Goal: Information Seeking & Learning: Learn about a topic

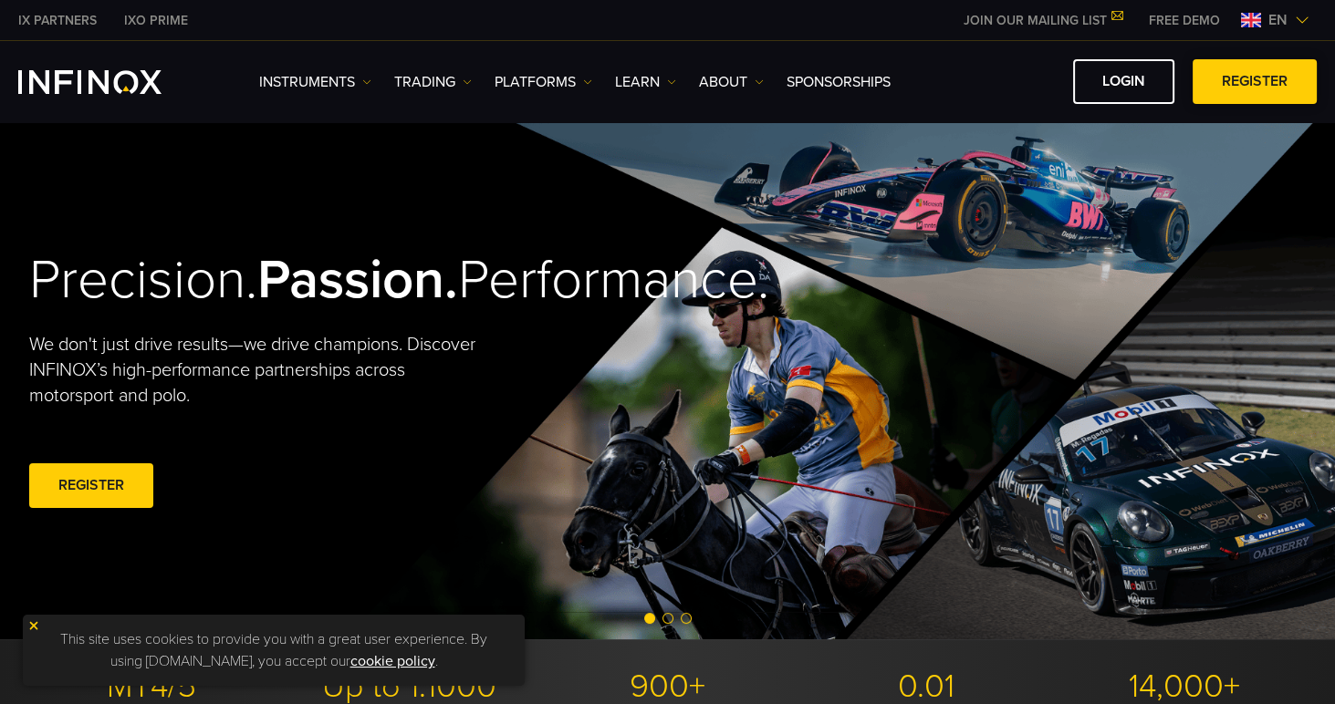
click at [1235, 81] on link "REGISTER" at bounding box center [1254, 81] width 124 height 45
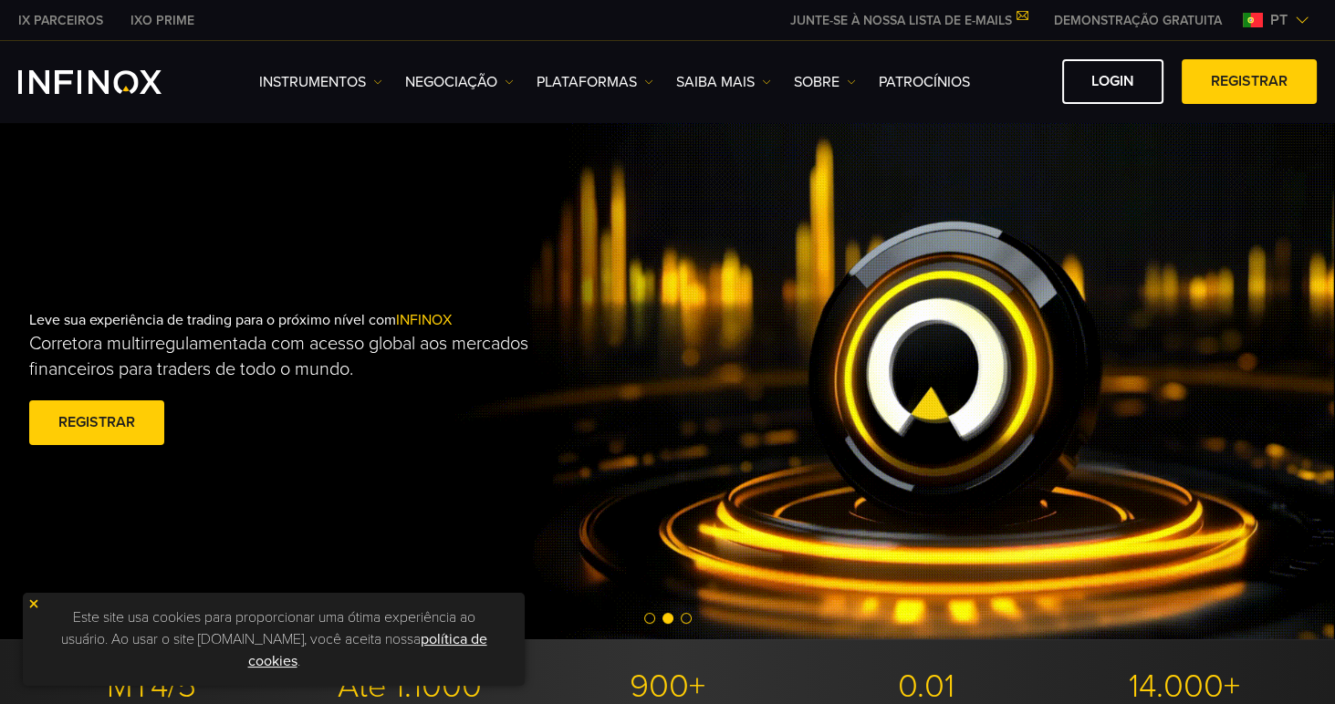
click at [80, 19] on link "IX PARCEIROS" at bounding box center [61, 20] width 112 height 19
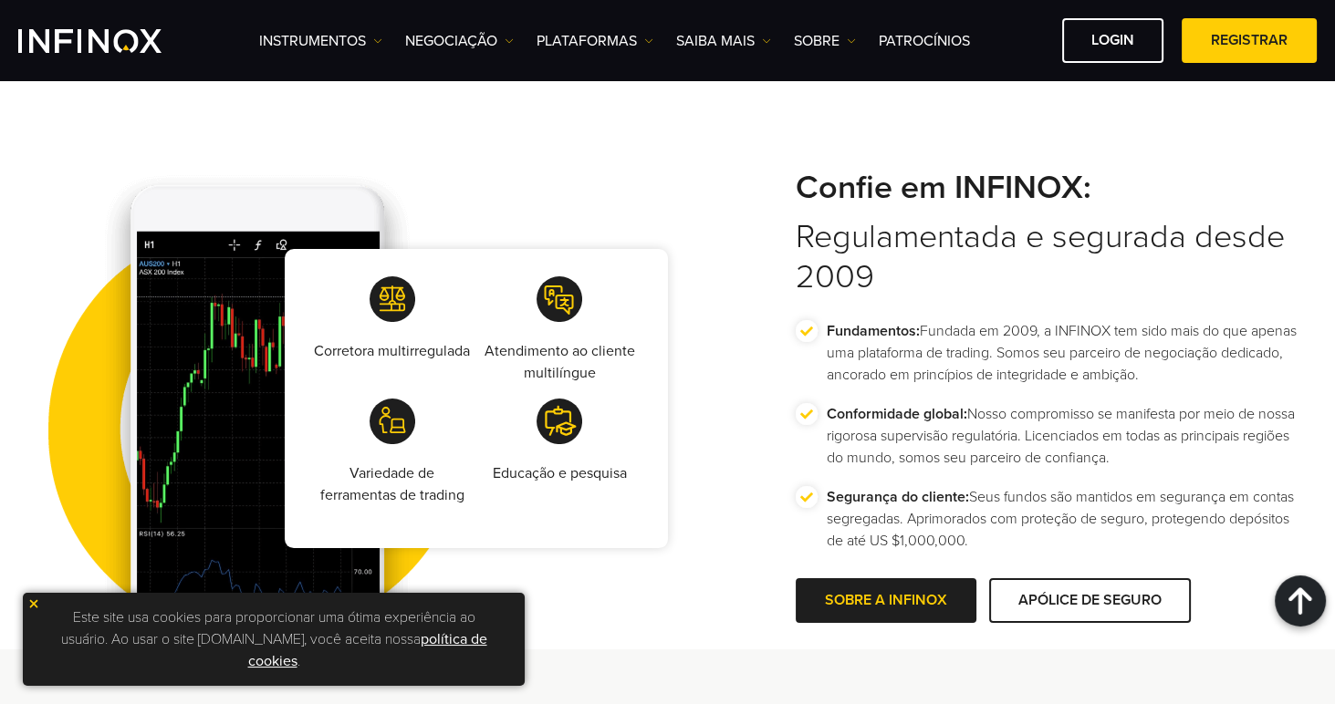
scroll to position [3248, 0]
drag, startPoint x: 852, startPoint y: 491, endPoint x: 942, endPoint y: 488, distance: 90.4
click at [942, 488] on strong "Segurança do cliente:" at bounding box center [898, 497] width 142 height 18
drag, startPoint x: 1003, startPoint y: 494, endPoint x: 1172, endPoint y: 490, distance: 169.8
click at [1172, 491] on p "Segurança do cliente: Seus fundos são mantidos em segurança em contas segregada…" at bounding box center [1067, 519] width 480 height 66
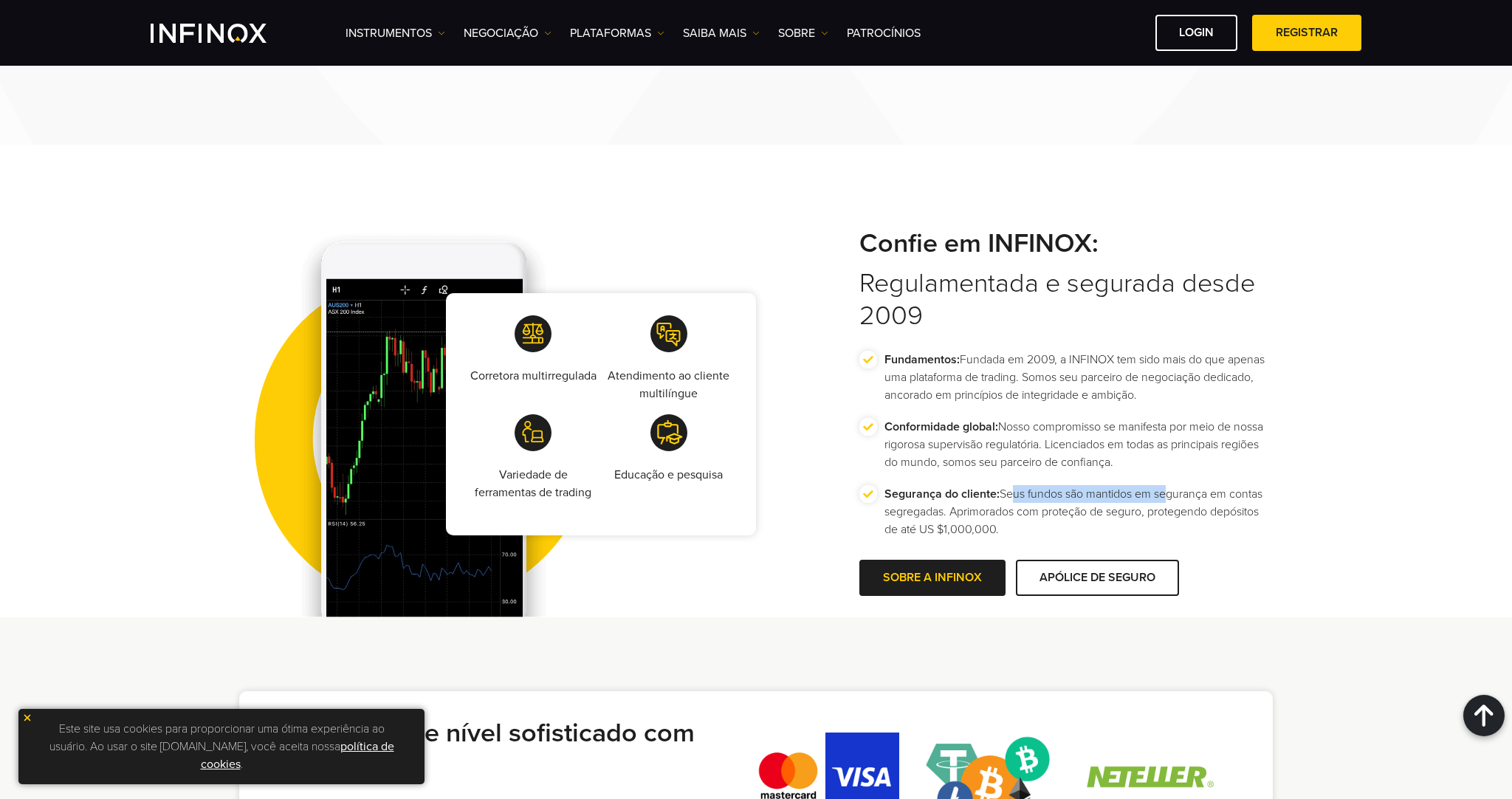
scroll to position [2539, 0]
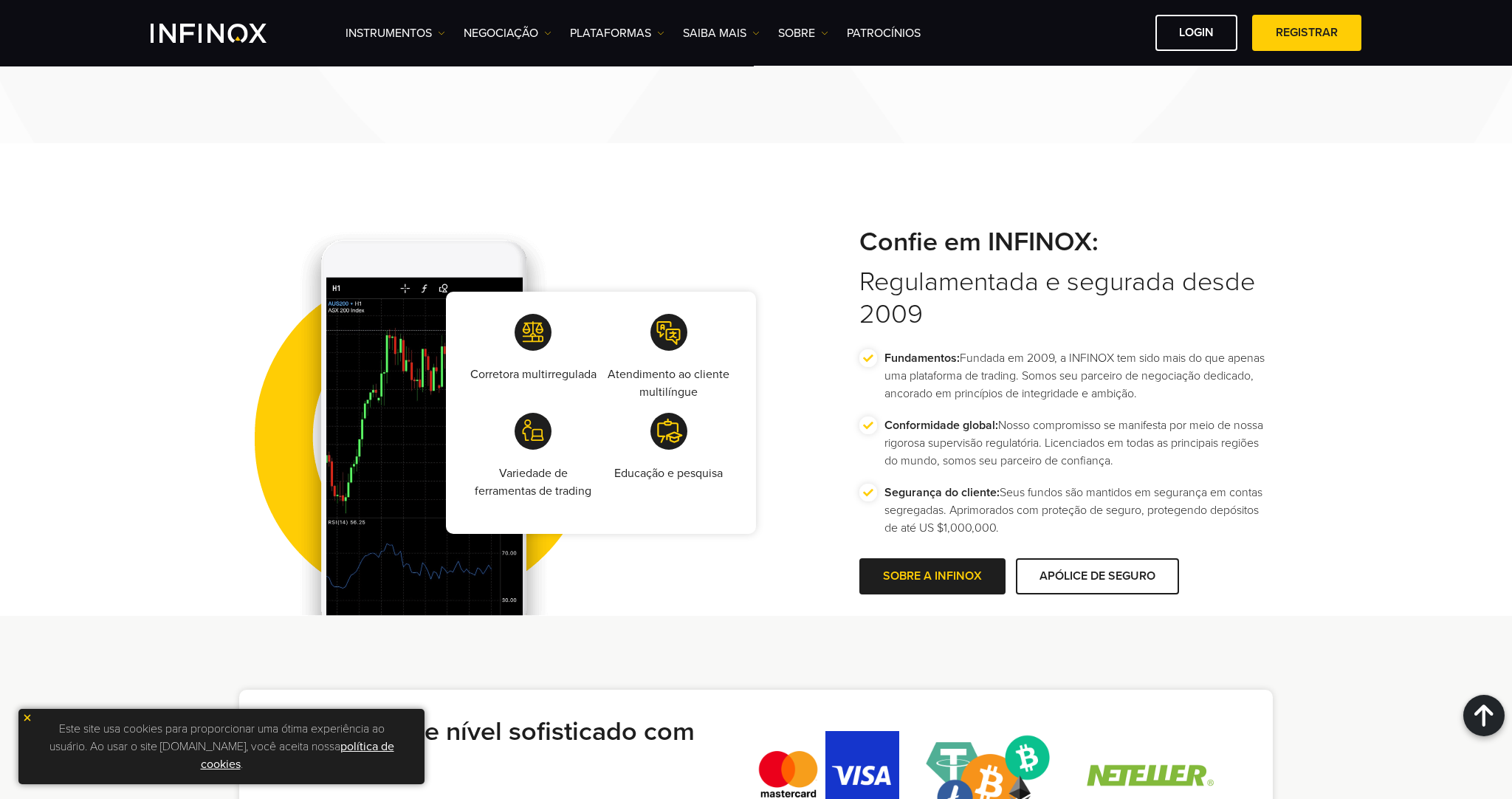
click at [860, 497] on li "Segurança do cliente: Seus fundos são mantidos em segurança em contas segregada…" at bounding box center [1066, 517] width 414 height 67
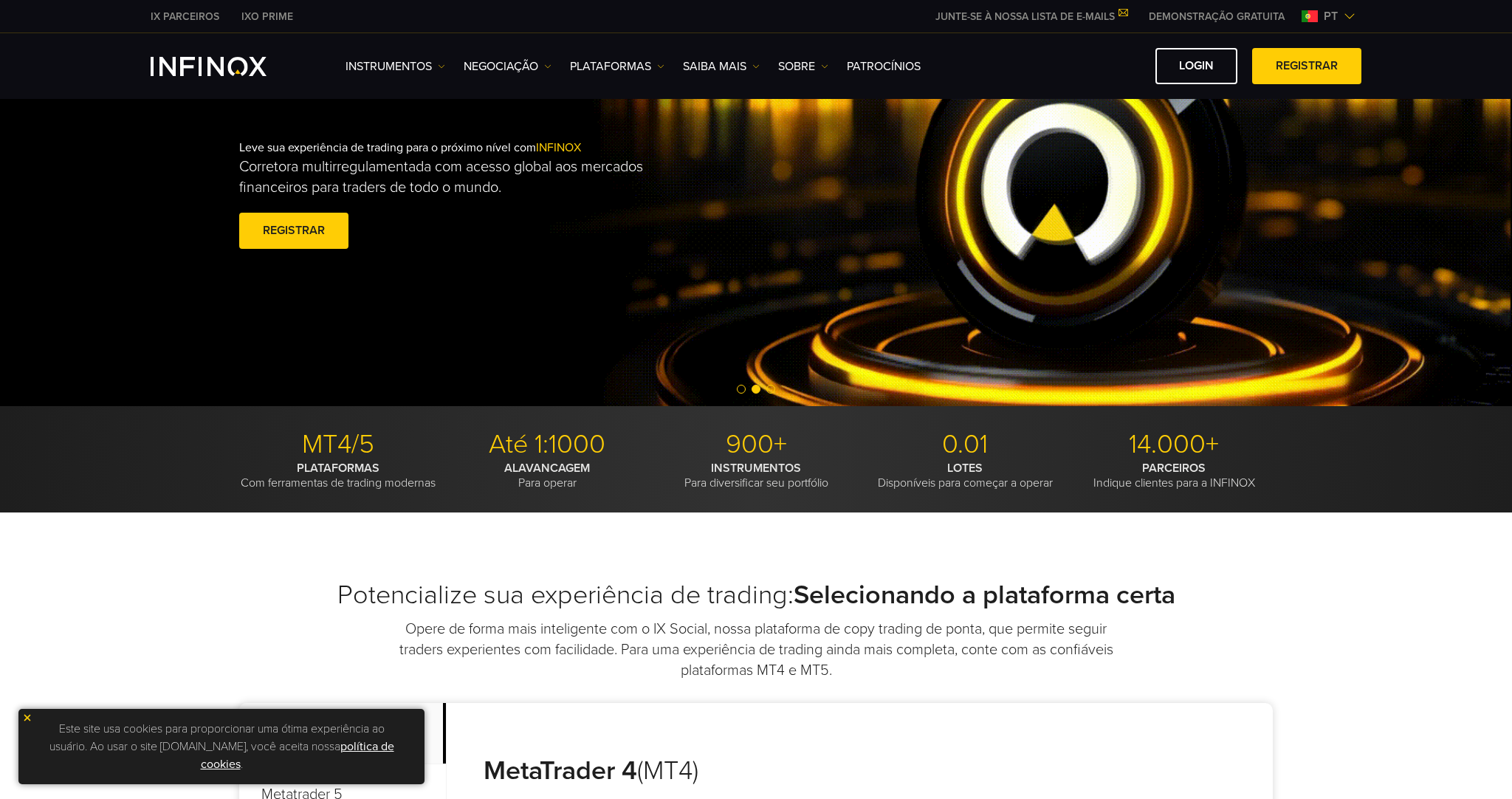
scroll to position [0, 0]
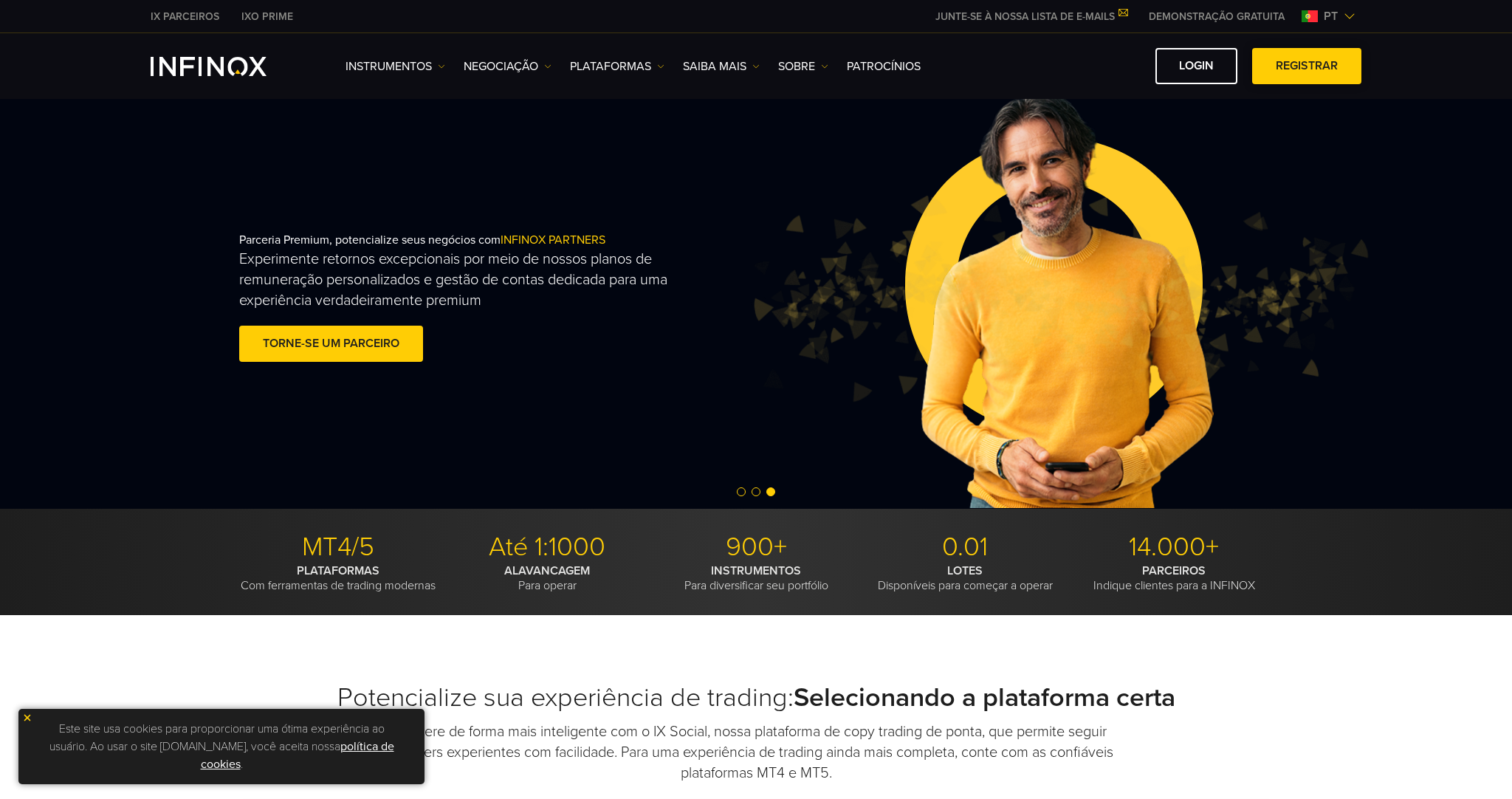
click at [1080, 66] on span at bounding box center [1307, 66] width 0 height 0
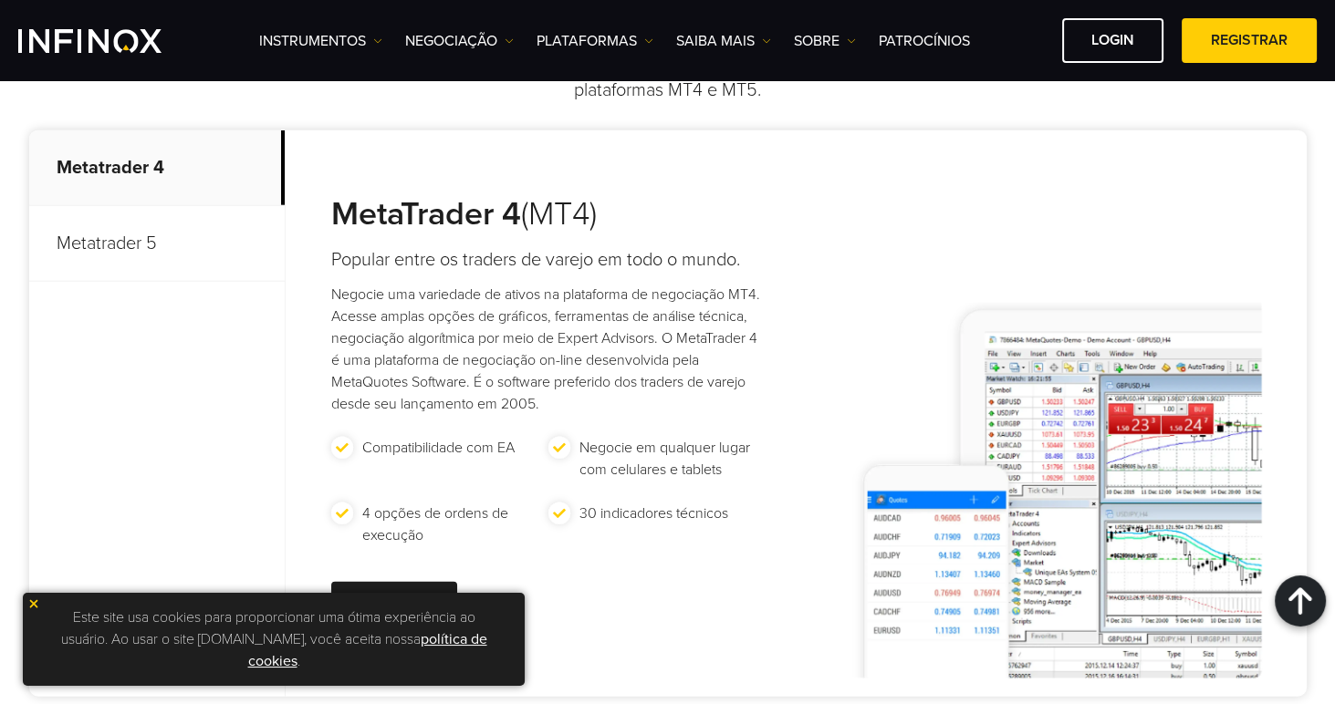
scroll to position [6199, 0]
click at [763, 37] on img at bounding box center [766, 40] width 9 height 9
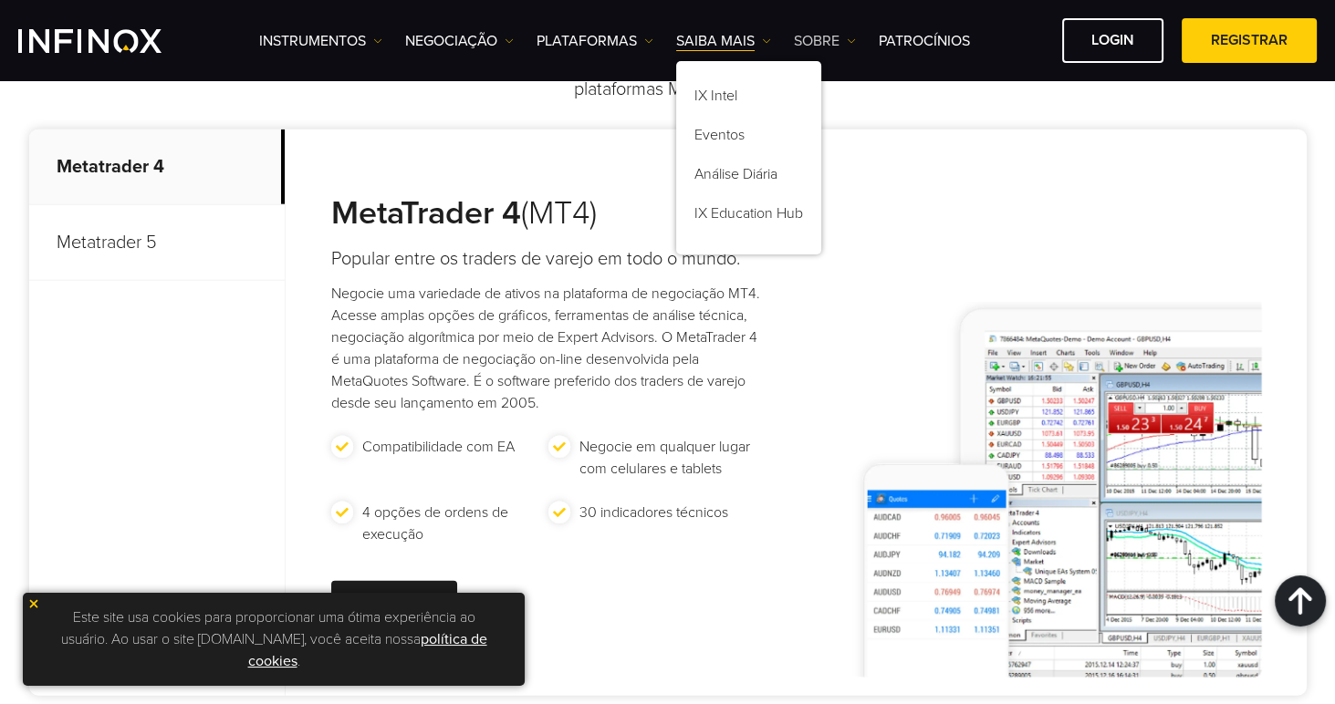
click at [842, 43] on link "SOBRE" at bounding box center [825, 41] width 62 height 22
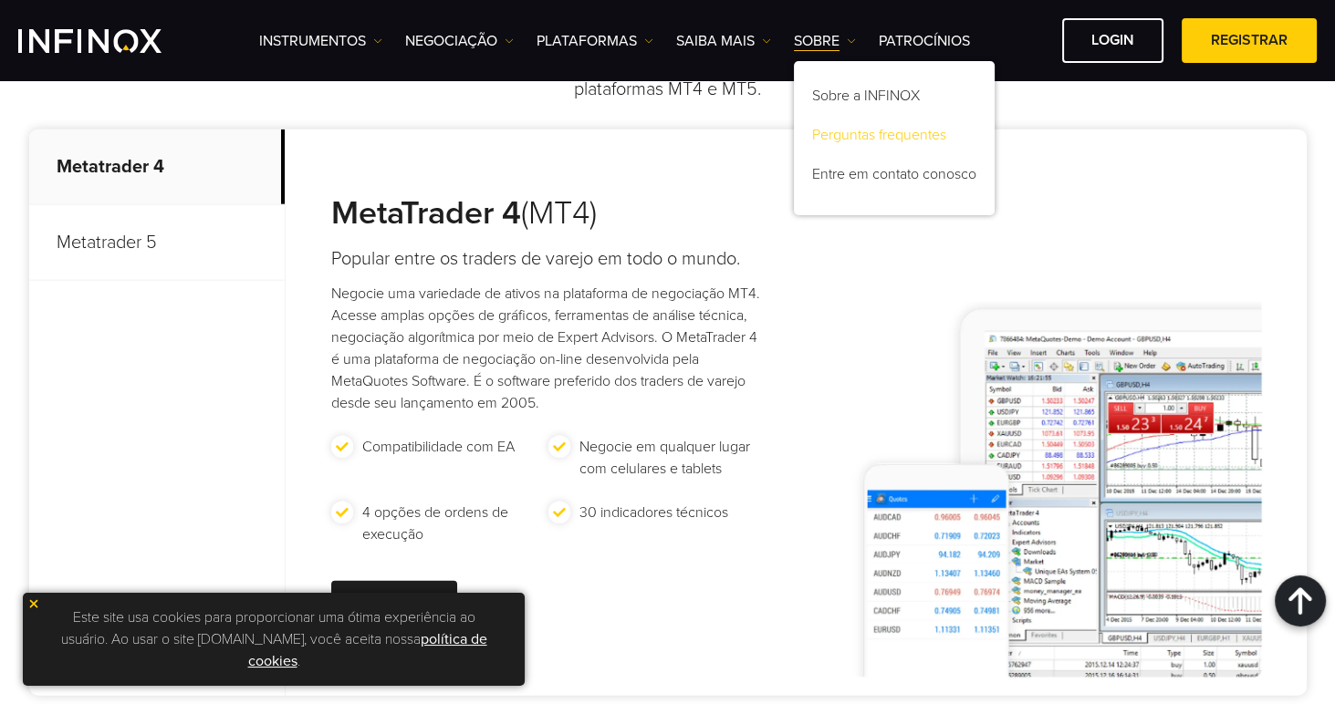
click at [845, 153] on link "Perguntas frequentes" at bounding box center [894, 138] width 201 height 39
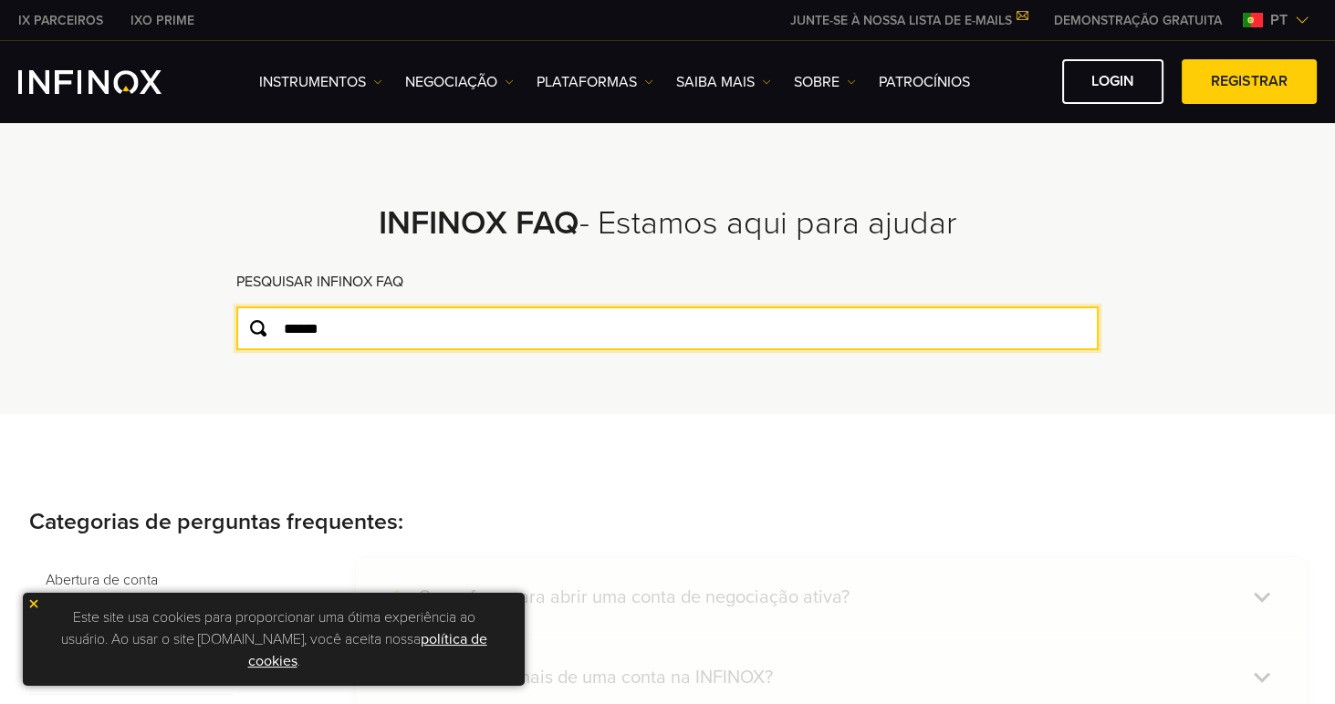
type input "******"
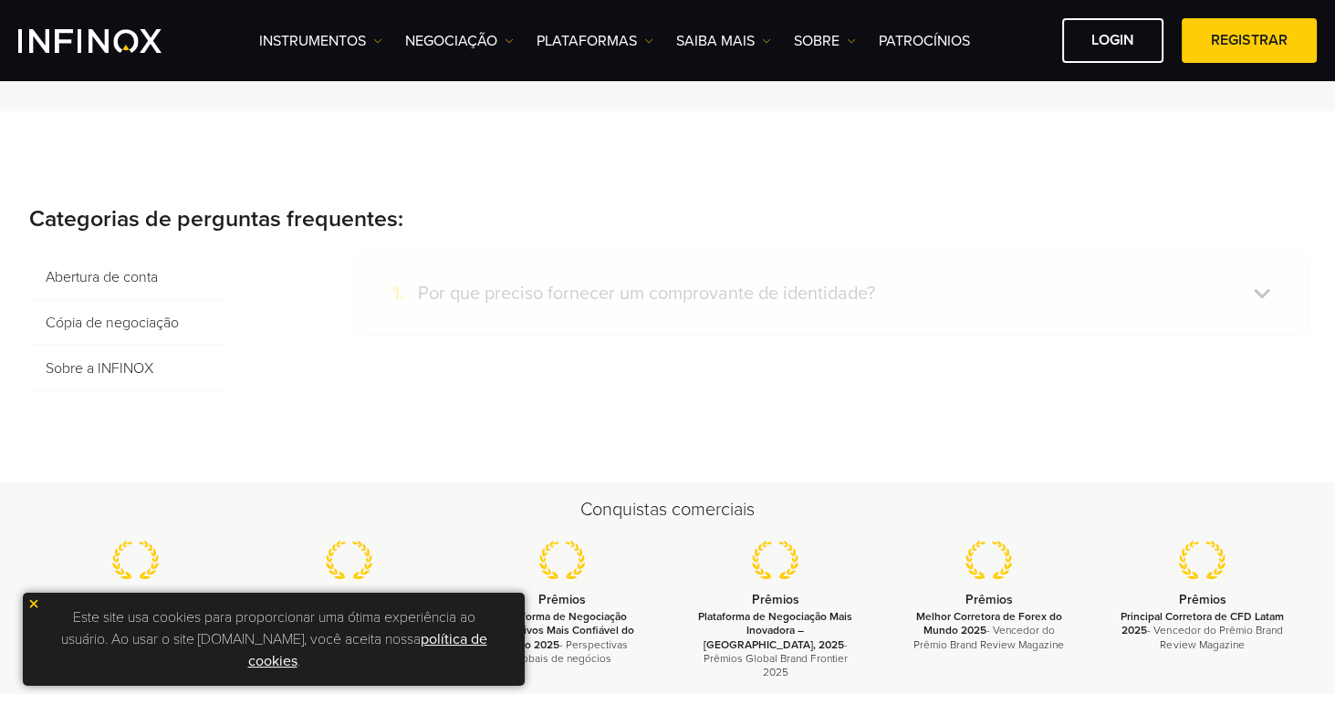
scroll to position [264, 0]
